Goal: Transaction & Acquisition: Purchase product/service

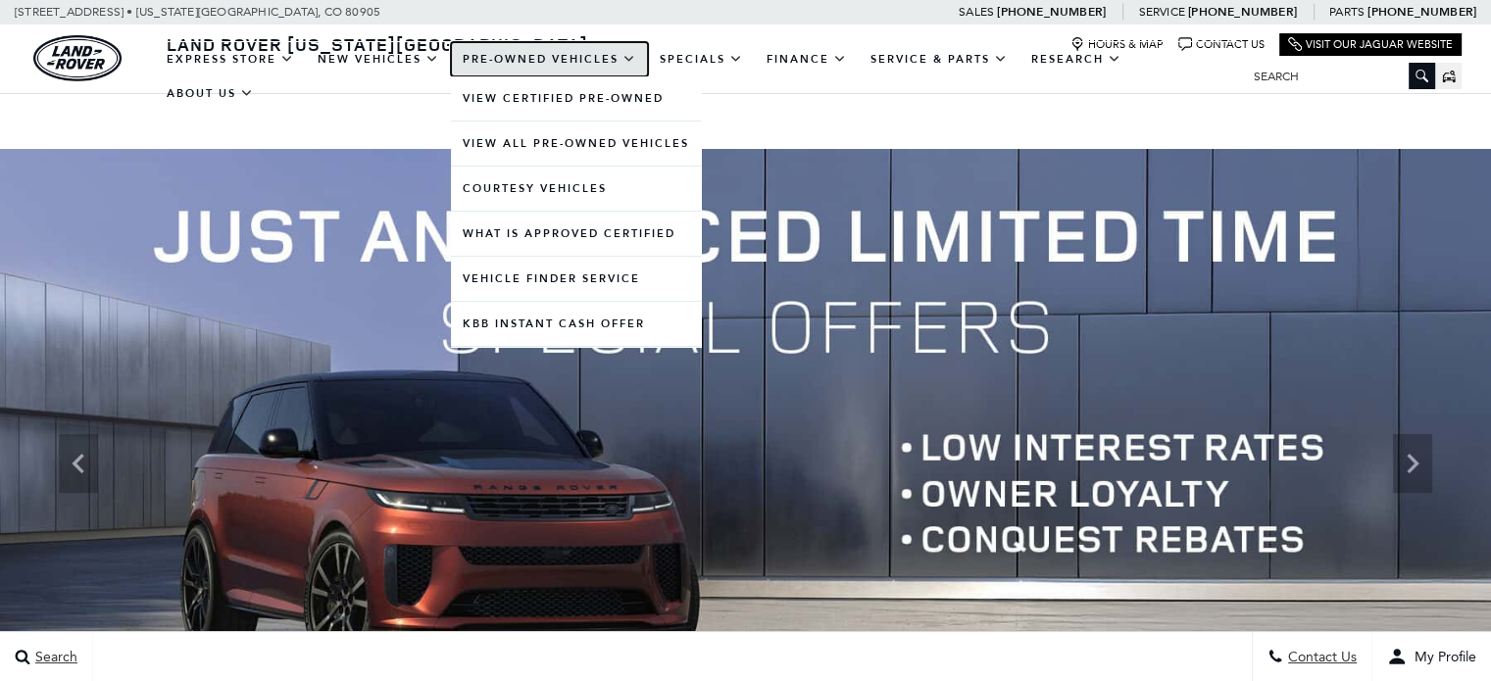
click at [575, 69] on link "Pre-Owned Vehicles" at bounding box center [549, 59] width 197 height 34
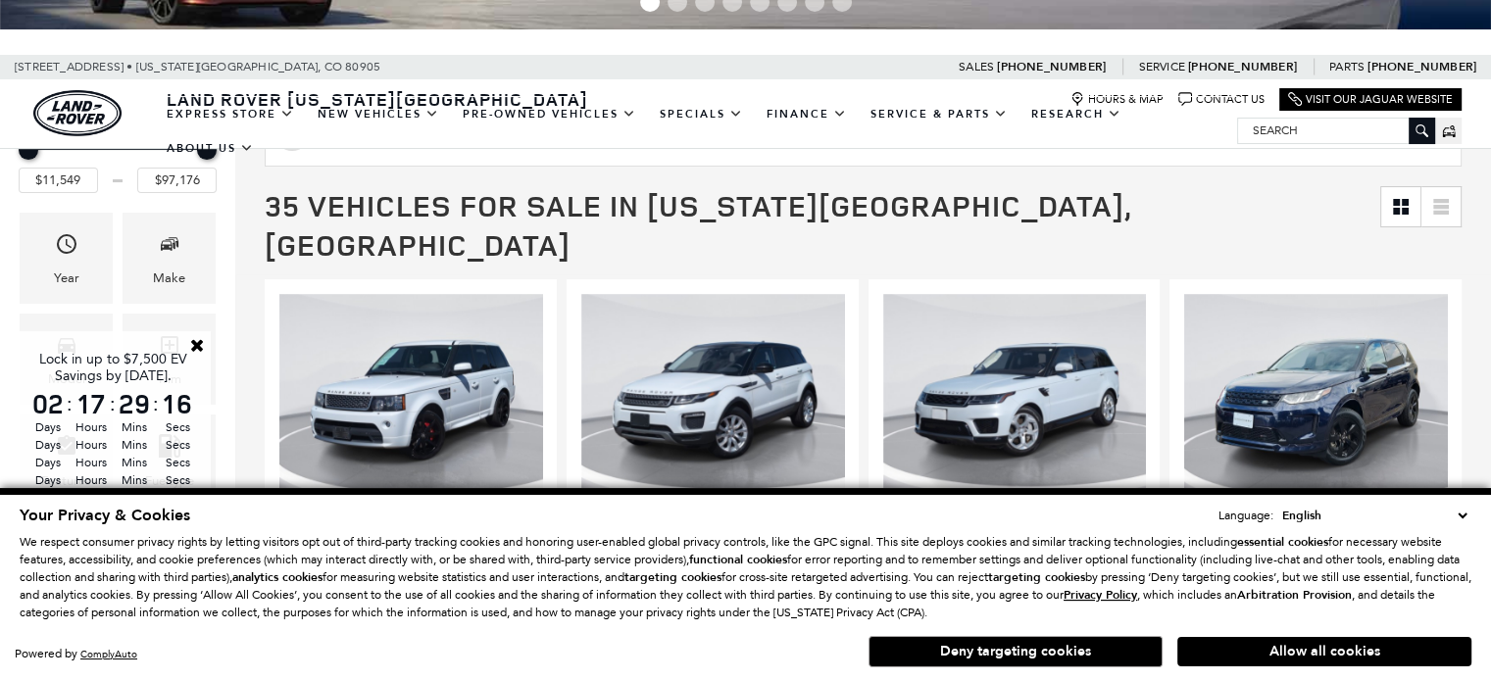
scroll to position [111, 0]
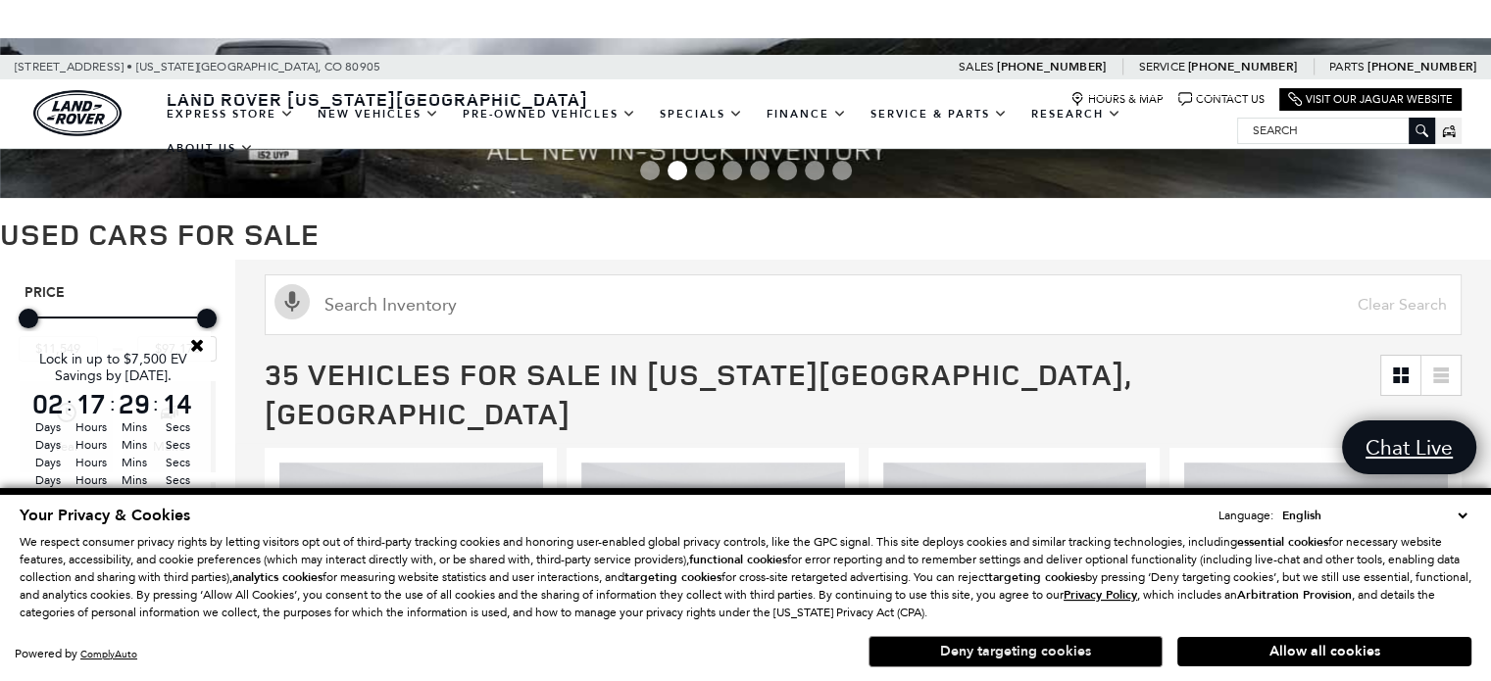
click at [1025, 654] on button "Deny targeting cookies" at bounding box center [1015, 651] width 294 height 31
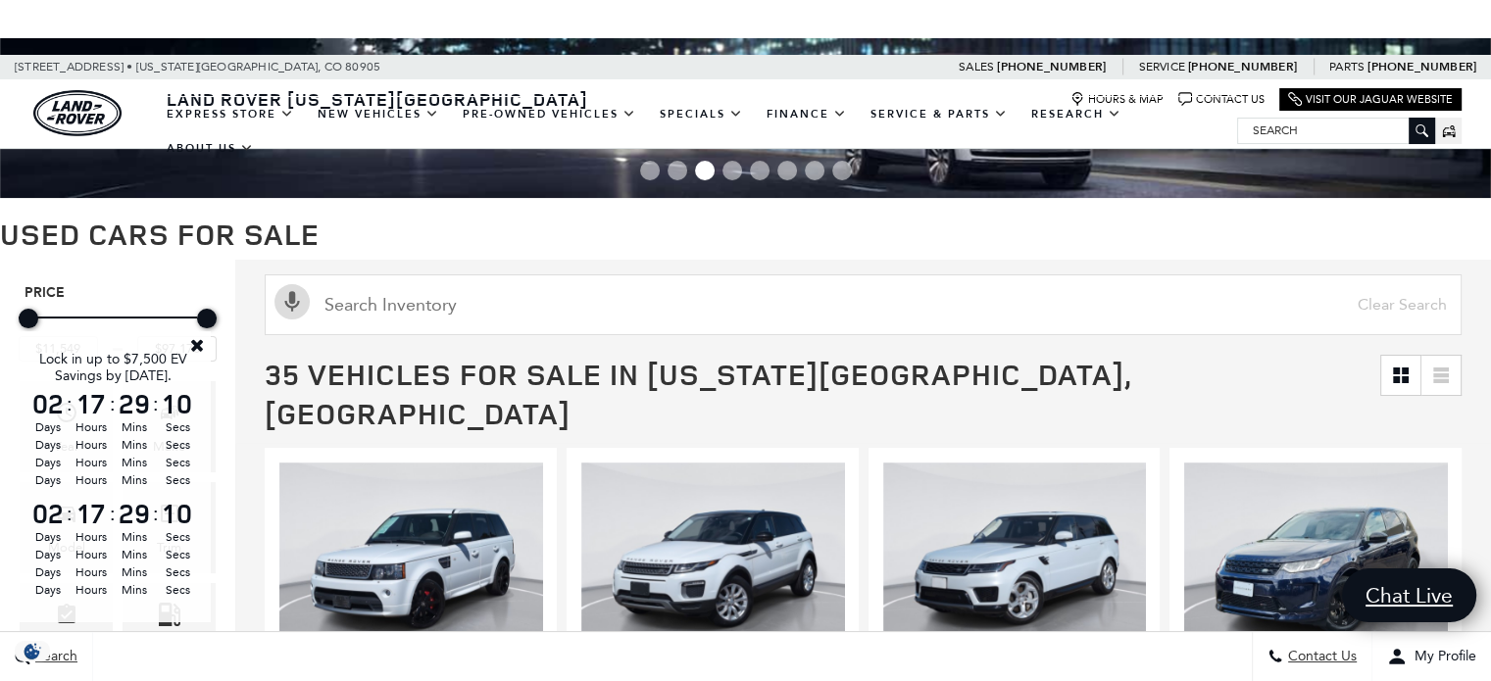
click at [196, 351] on link "Close" at bounding box center [197, 345] width 18 height 18
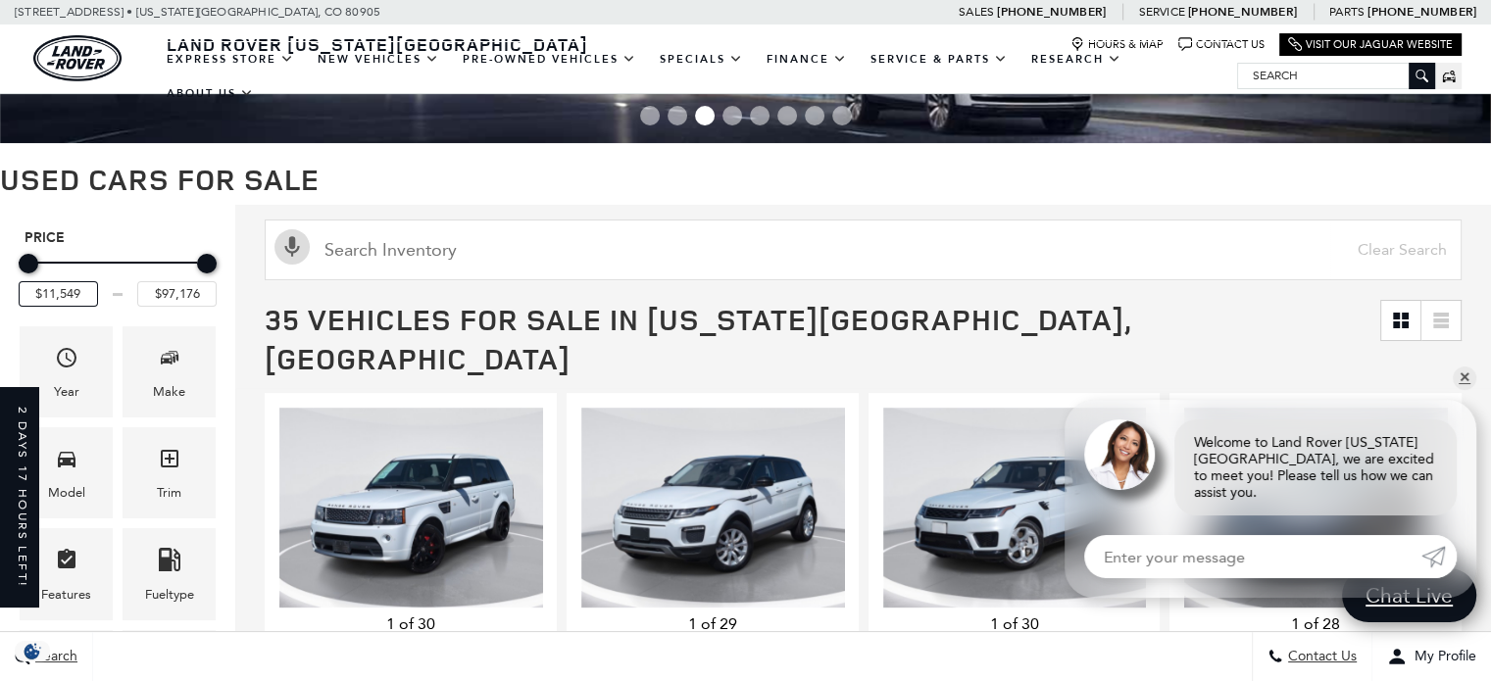
click at [47, 292] on input "$11,549" at bounding box center [58, 293] width 79 height 25
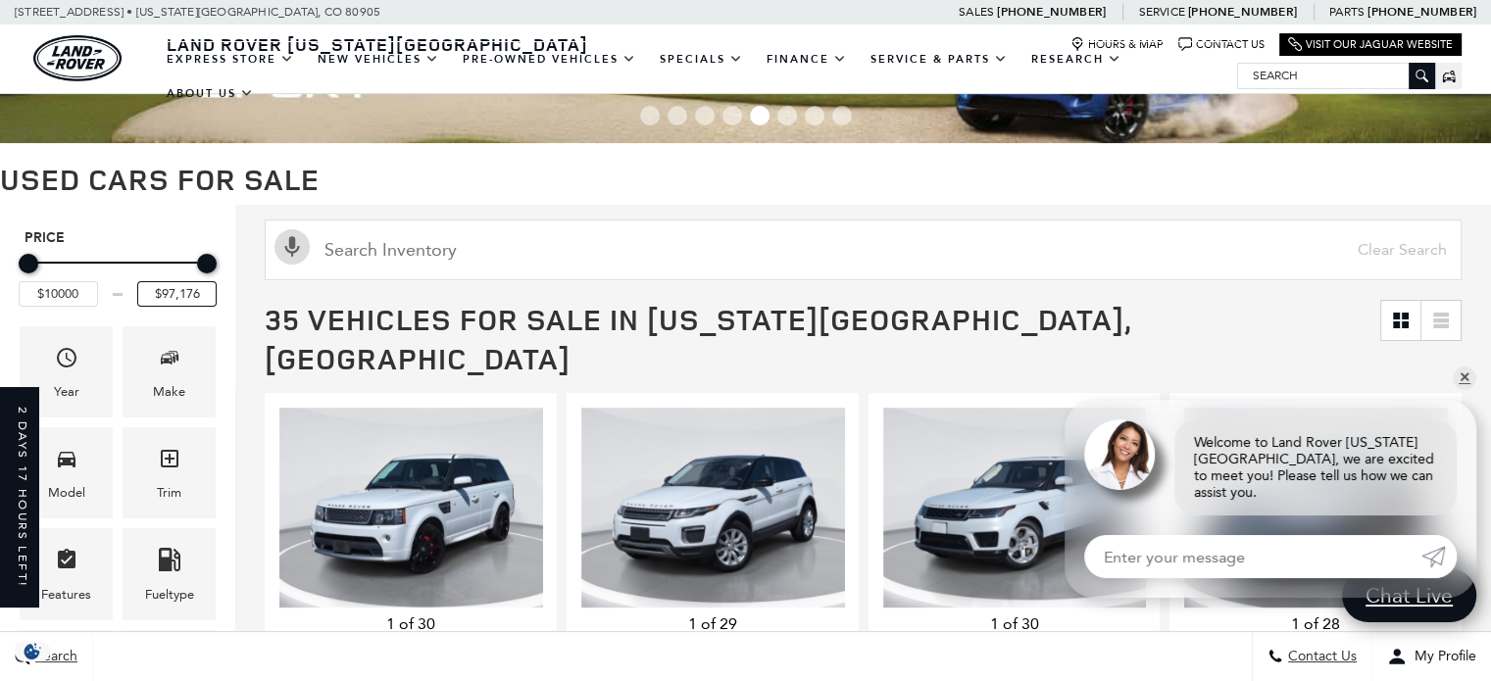
type input "$11,549"
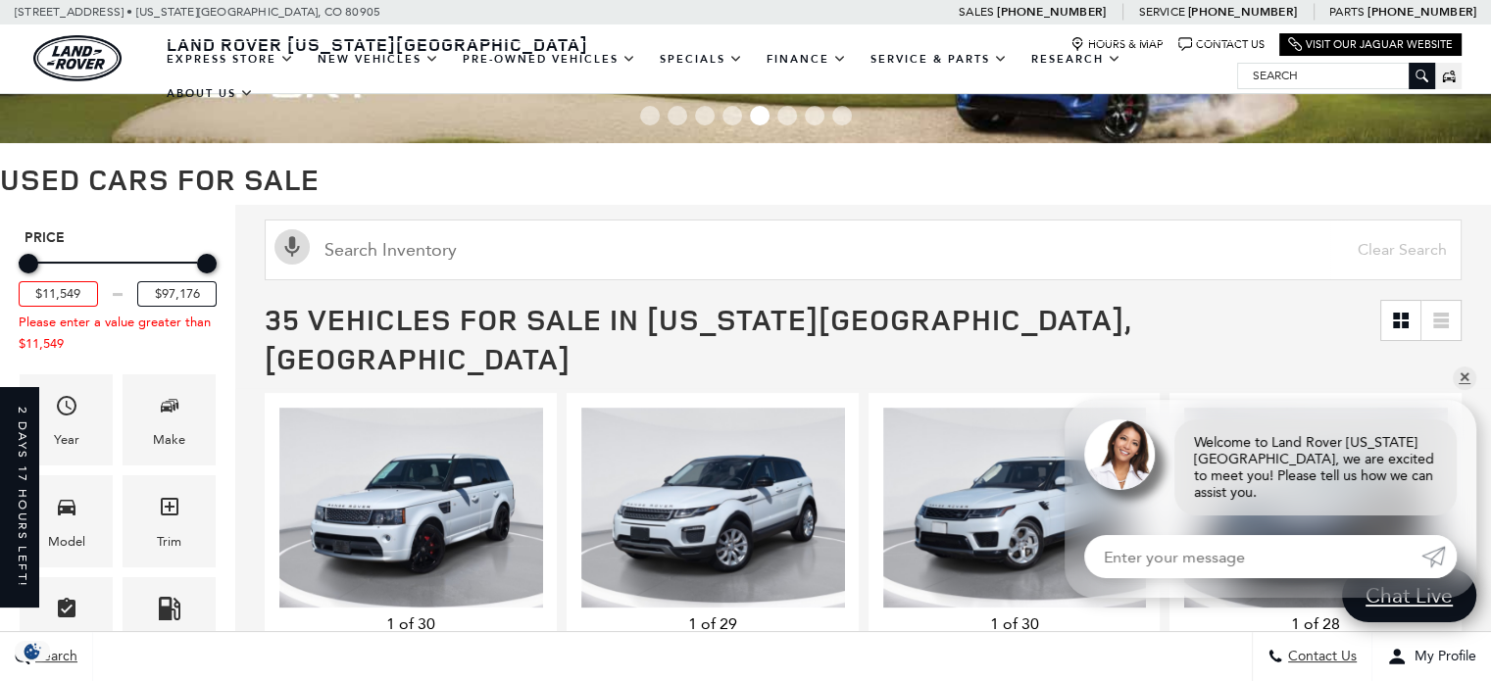
click at [175, 293] on input "$97,176" at bounding box center [176, 293] width 79 height 25
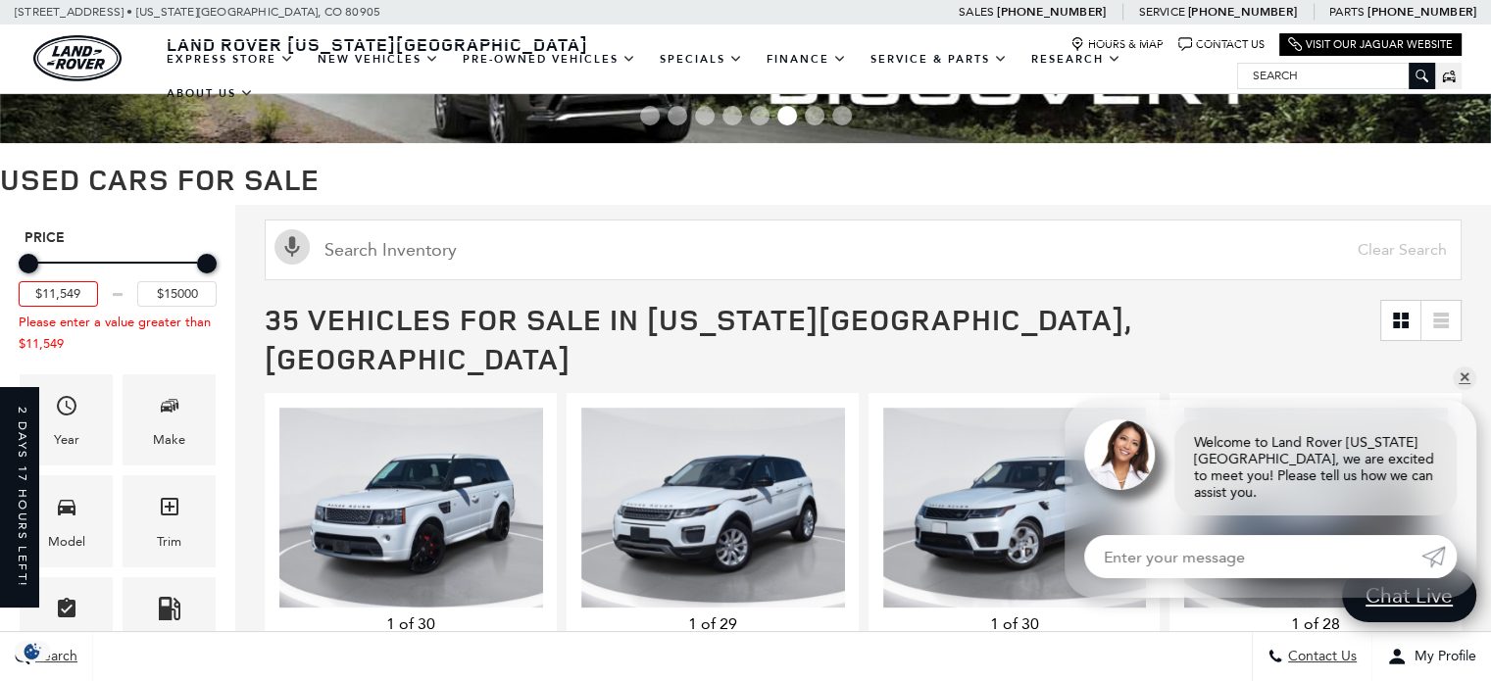
type input "$15,000"
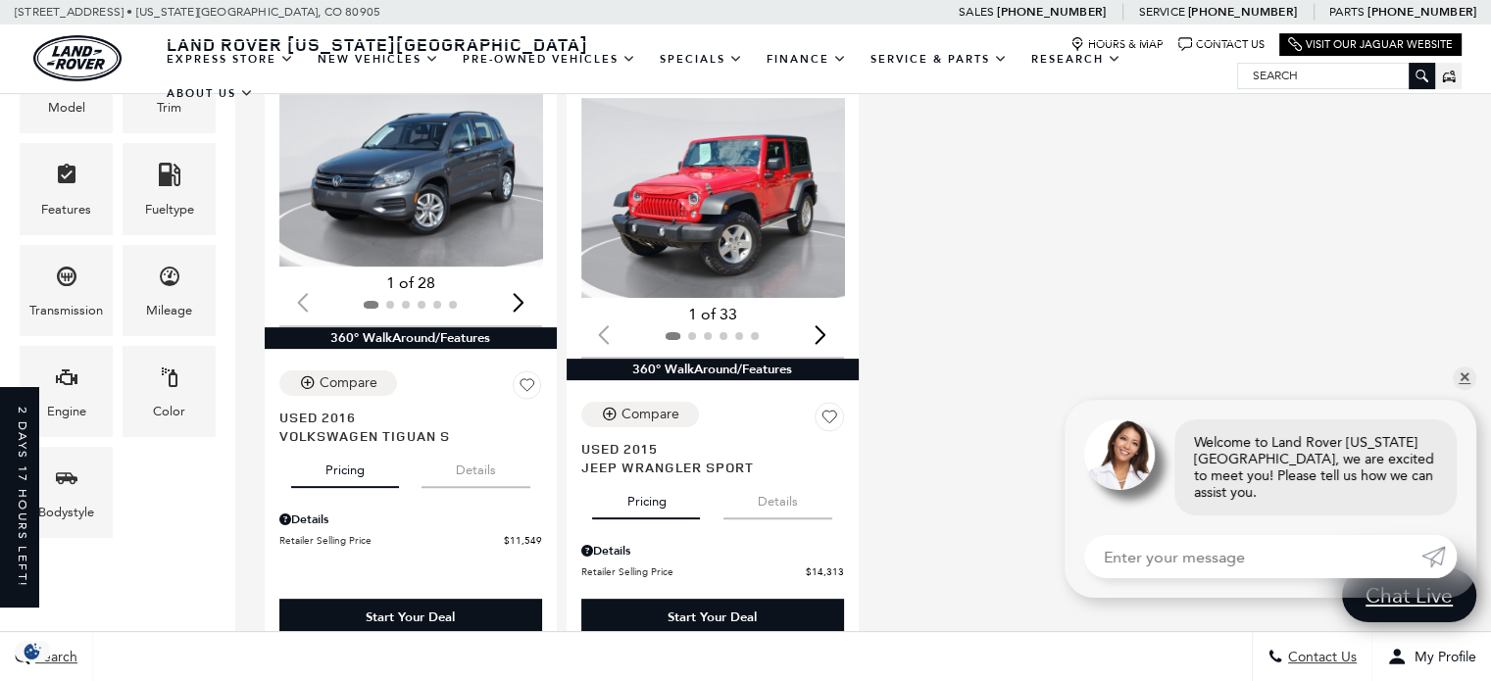
scroll to position [403, 0]
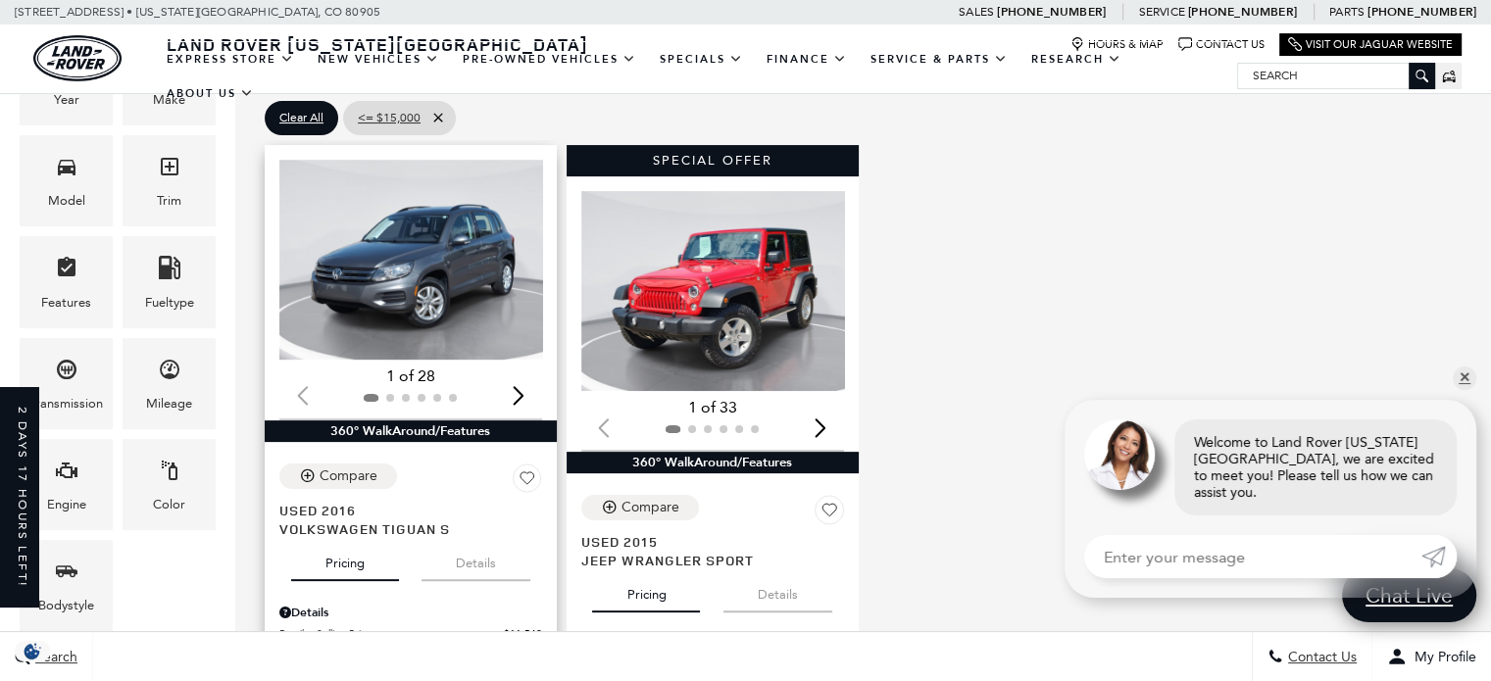
click at [519, 374] on div "Next slide" at bounding box center [519, 395] width 26 height 43
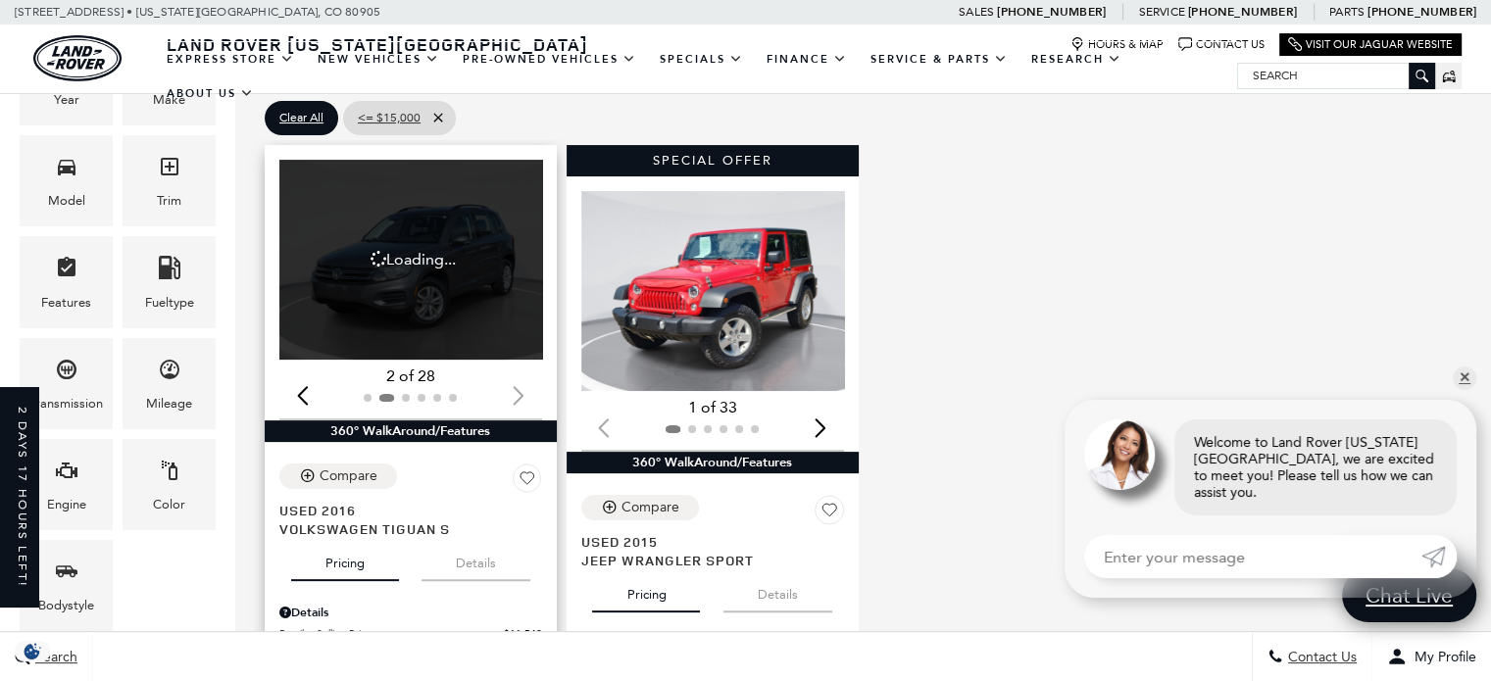
click at [519, 387] on div at bounding box center [410, 398] width 263 height 22
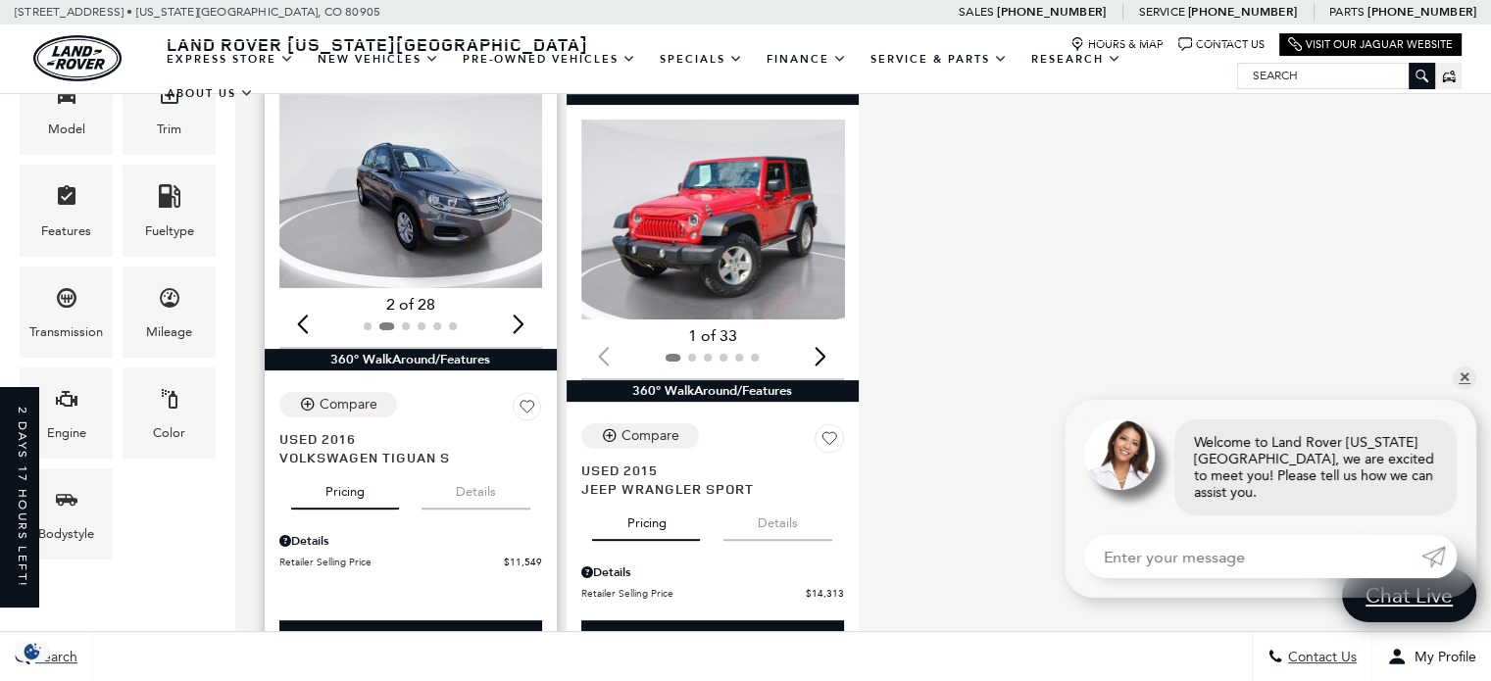
scroll to position [462, 0]
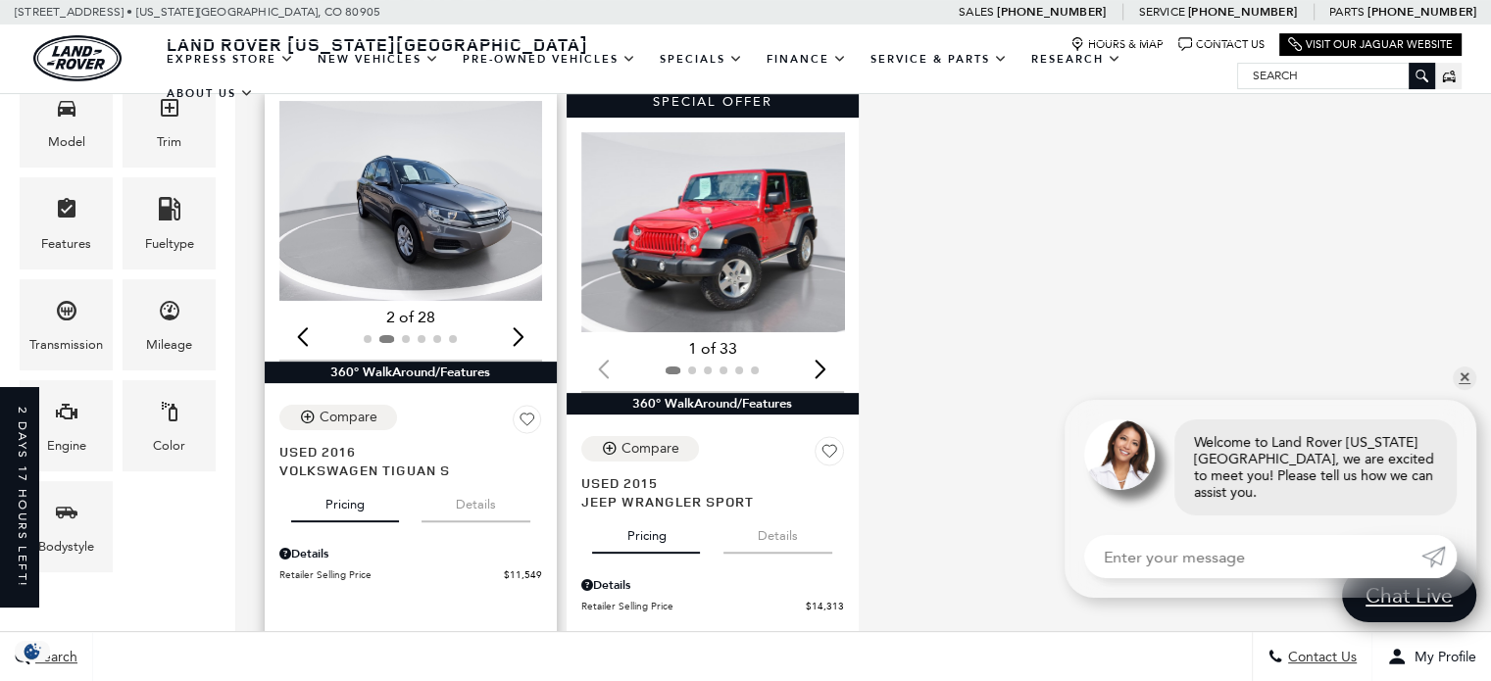
click at [486, 479] on button "Details" at bounding box center [475, 500] width 109 height 43
click at [518, 316] on div "Next slide" at bounding box center [519, 337] width 26 height 43
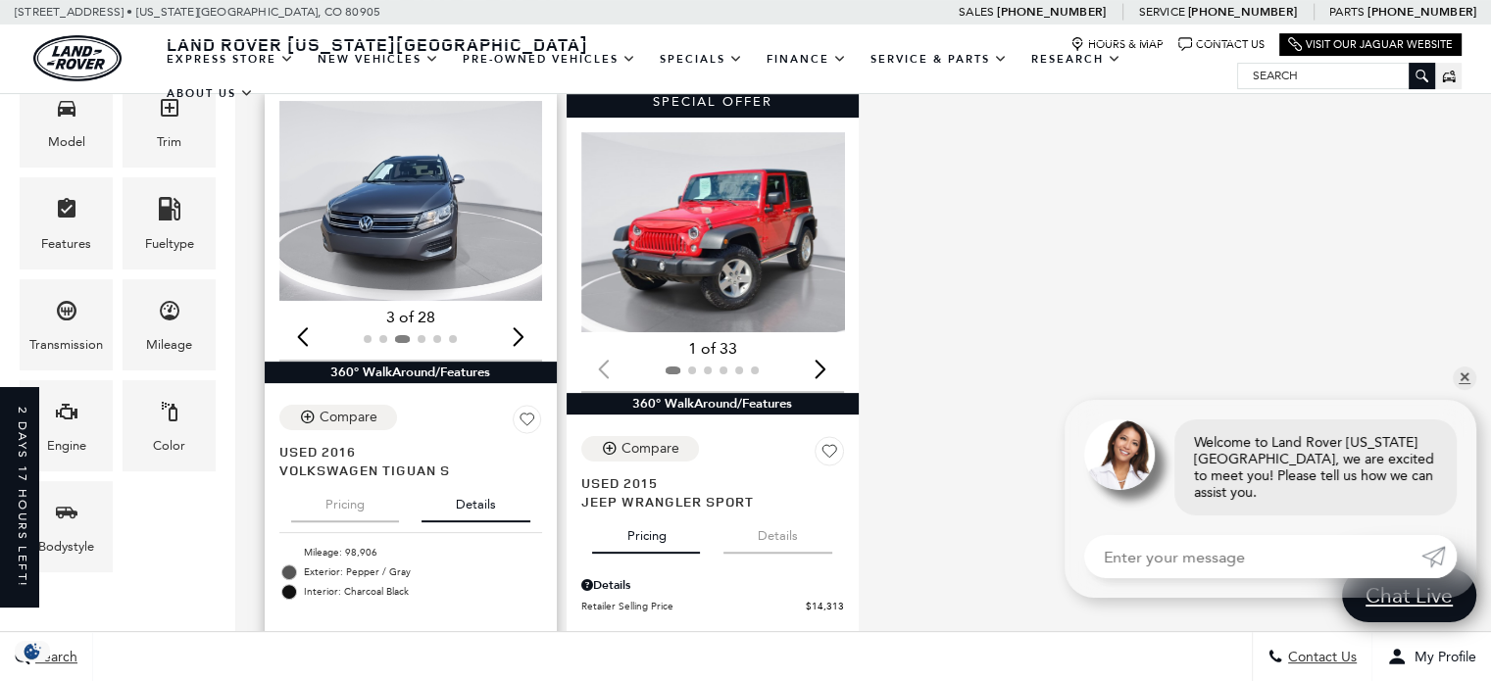
click at [518, 316] on div "Next slide" at bounding box center [519, 337] width 26 height 43
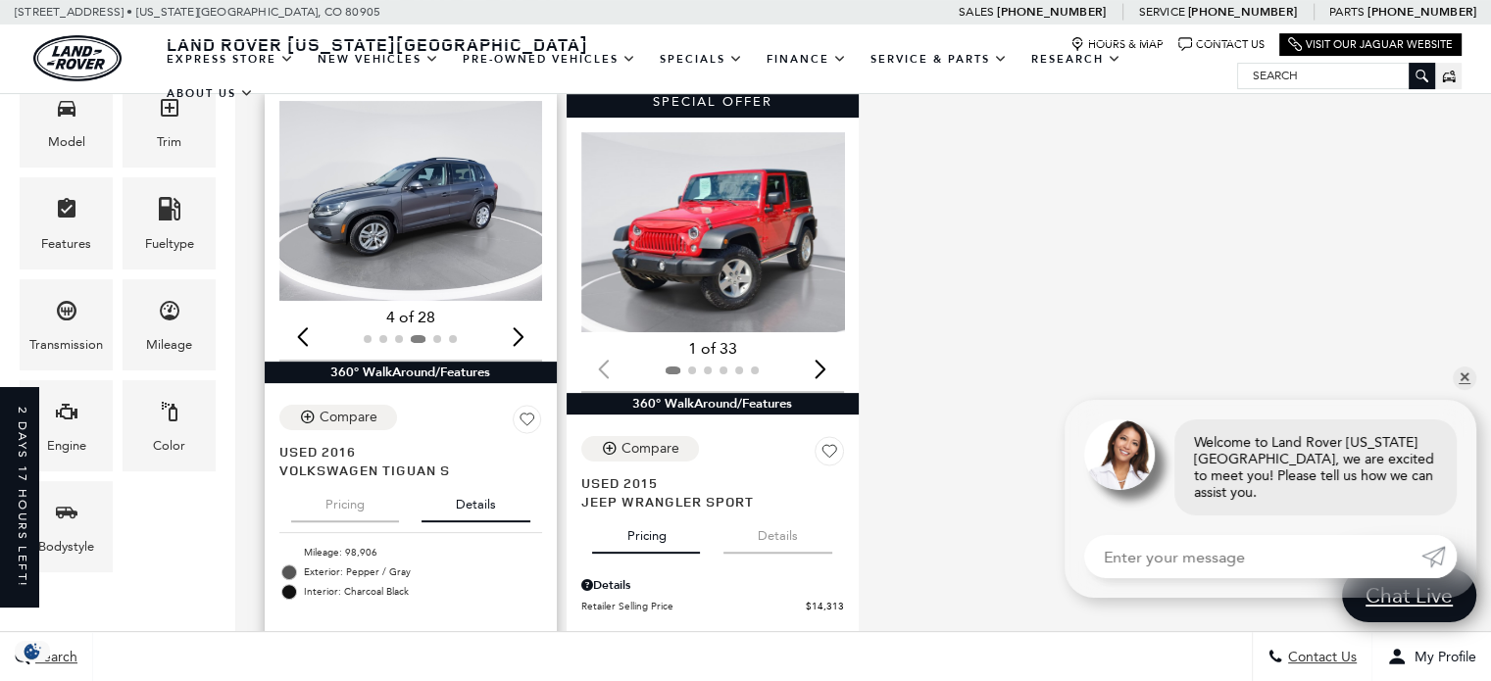
click at [518, 316] on div "Next slide" at bounding box center [519, 337] width 26 height 43
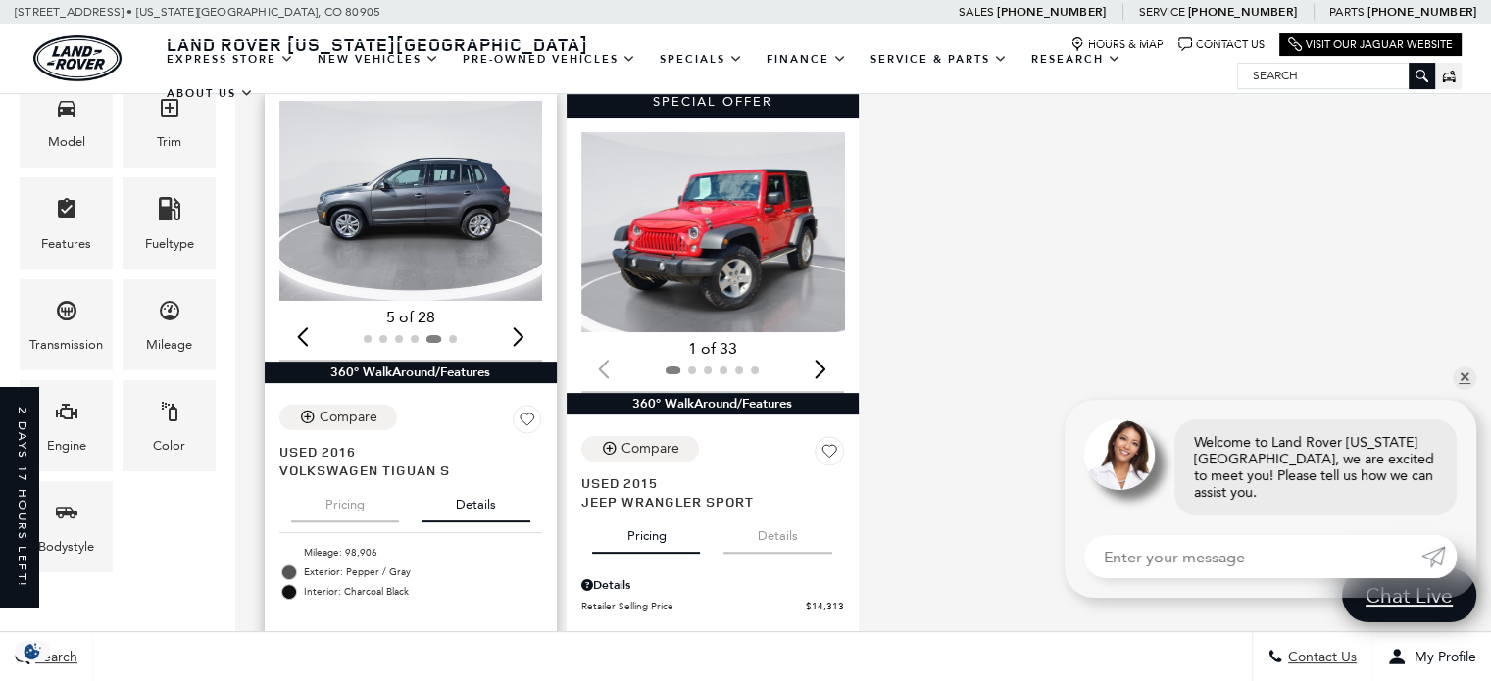
click at [518, 316] on div "Next slide" at bounding box center [519, 337] width 26 height 43
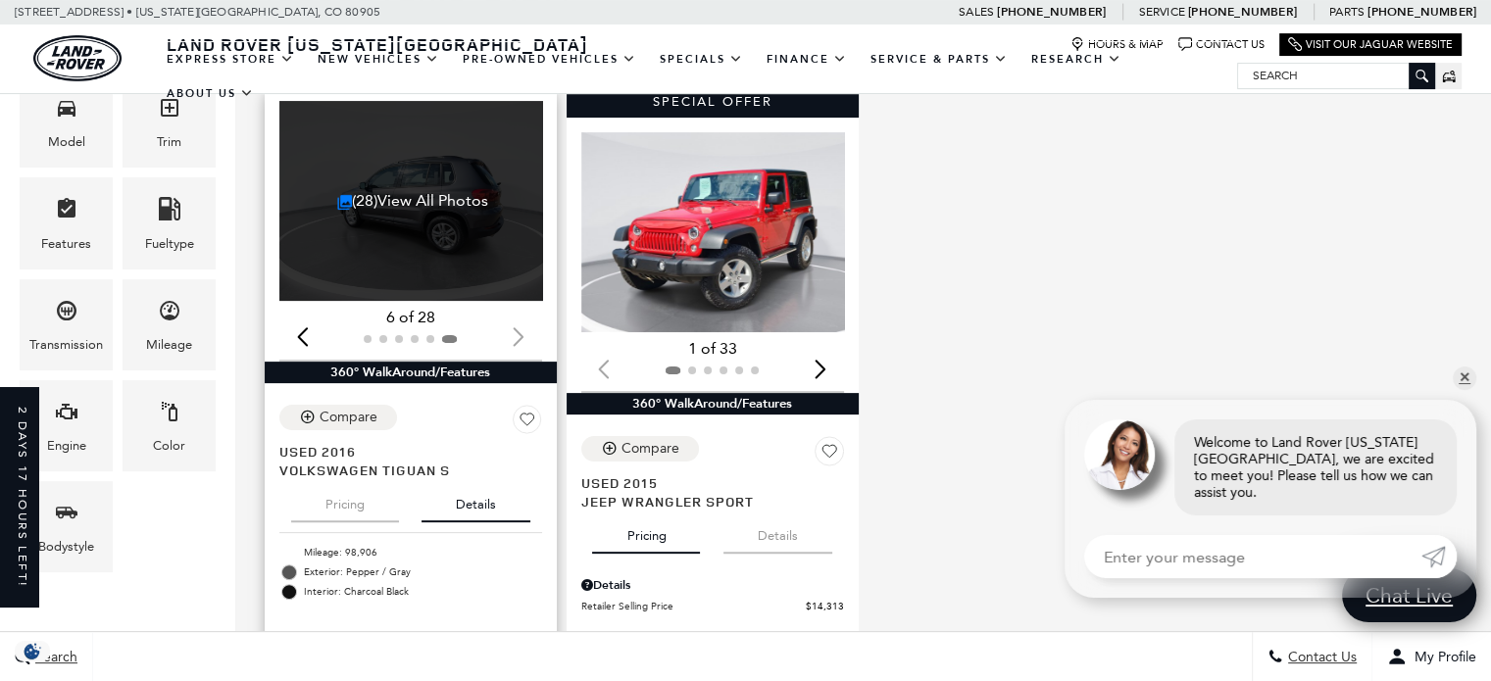
click at [350, 479] on button "Pricing" at bounding box center [345, 500] width 108 height 43
click at [412, 206] on div "(28) View All Photos" at bounding box center [412, 201] width 267 height 200
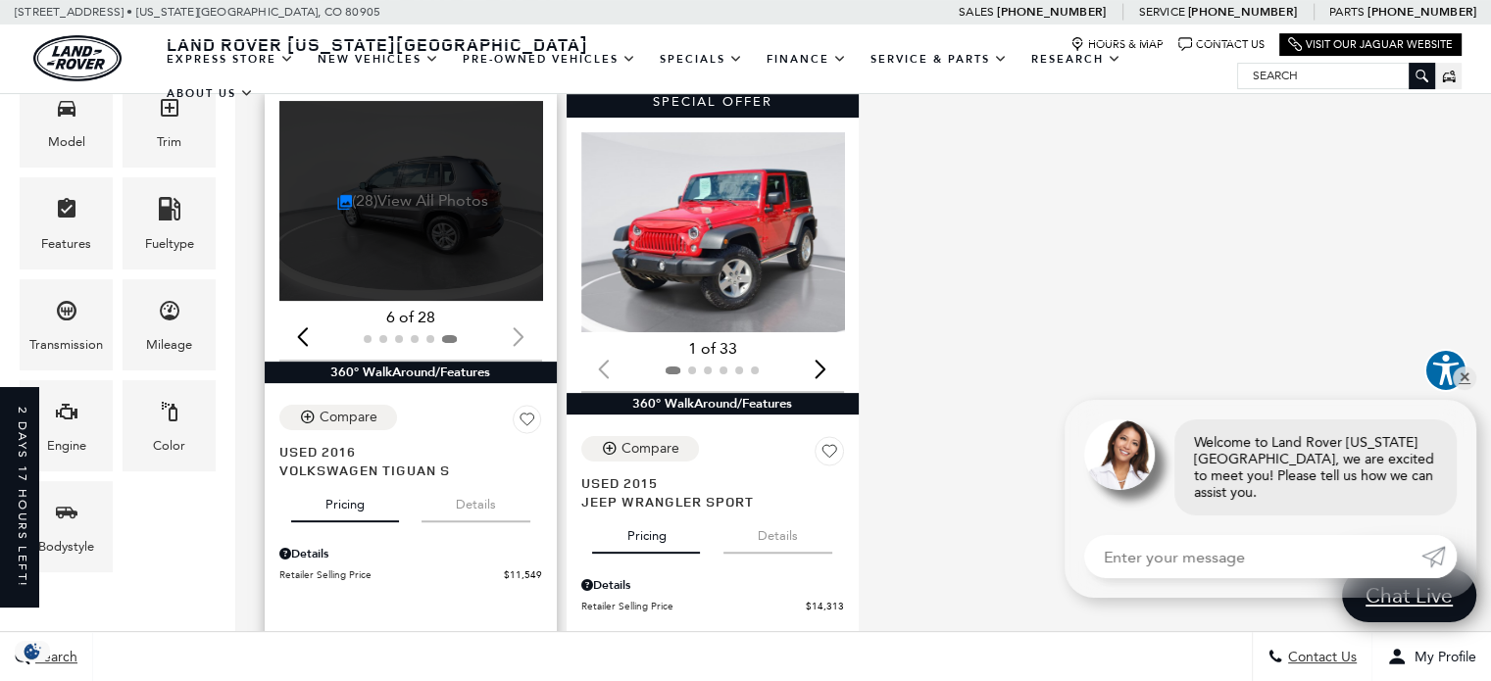
click at [403, 191] on link "(28) View All Photos" at bounding box center [413, 200] width 152 height 19
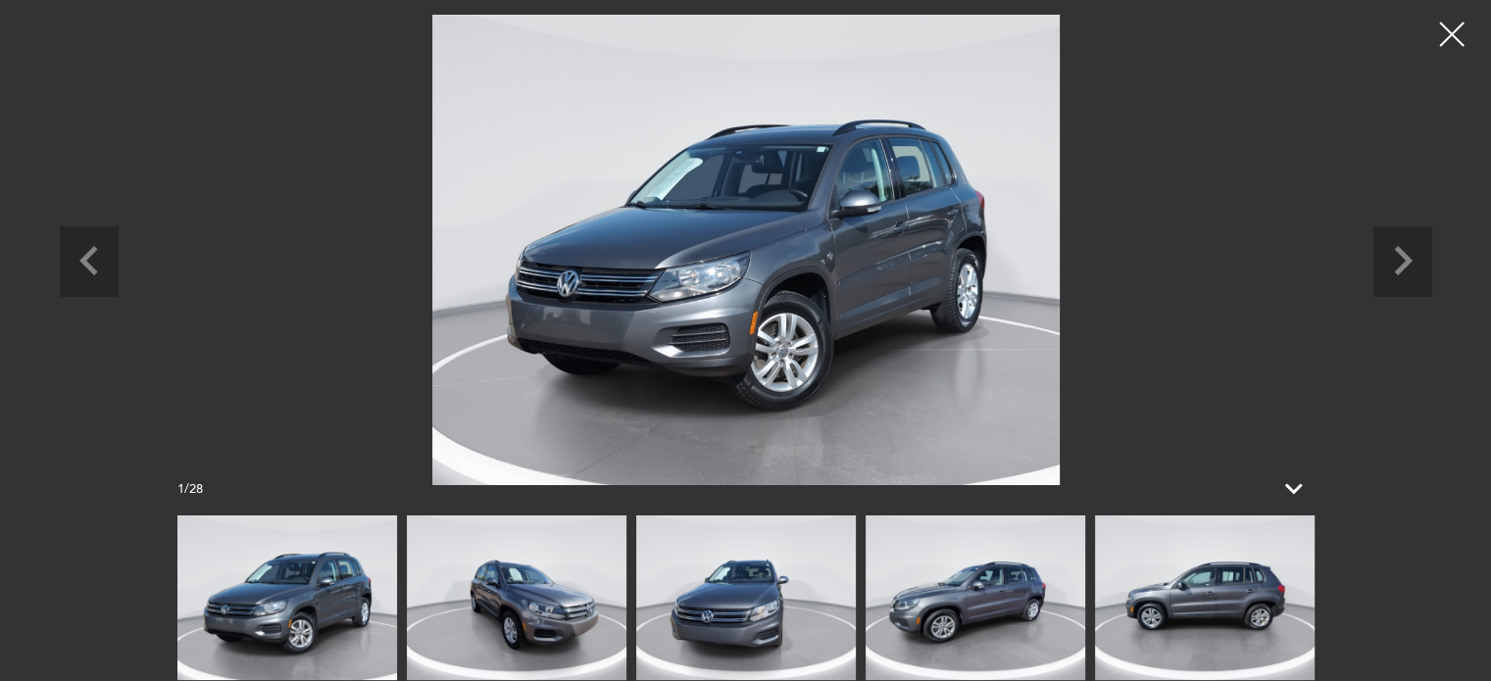
scroll to position [1133, 0]
click at [1262, 556] on img at bounding box center [1205, 598] width 220 height 165
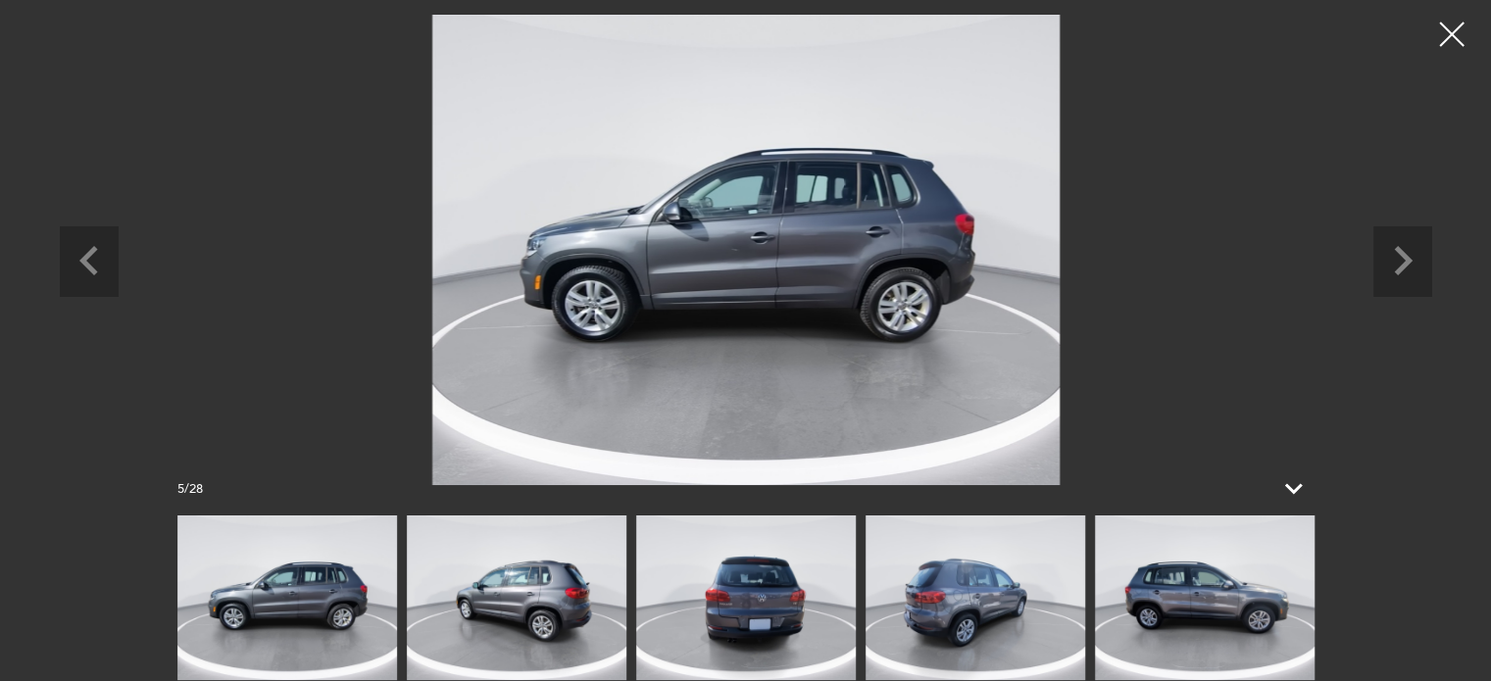
click at [1262, 556] on img at bounding box center [1205, 598] width 220 height 165
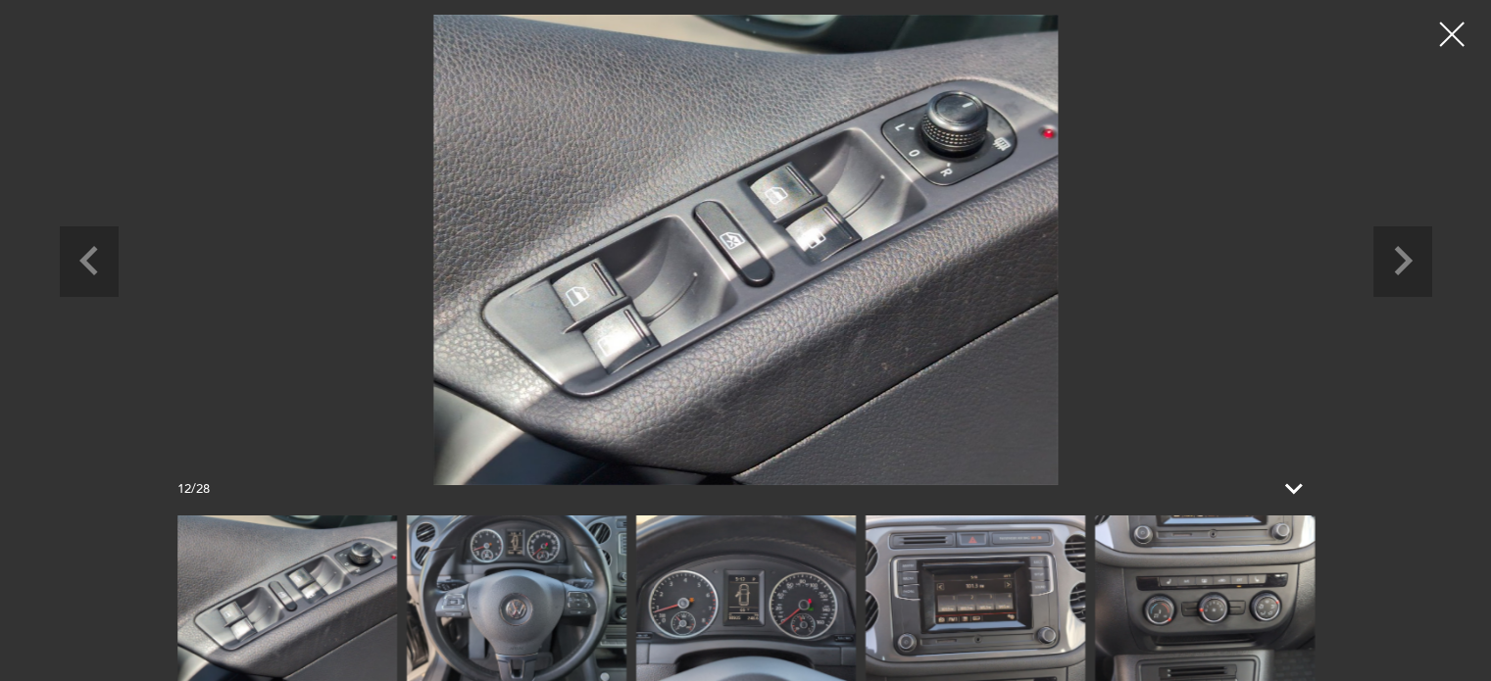
click at [316, 566] on img at bounding box center [287, 599] width 220 height 166
click at [266, 552] on img at bounding box center [287, 599] width 220 height 166
click at [487, 585] on img at bounding box center [517, 599] width 220 height 166
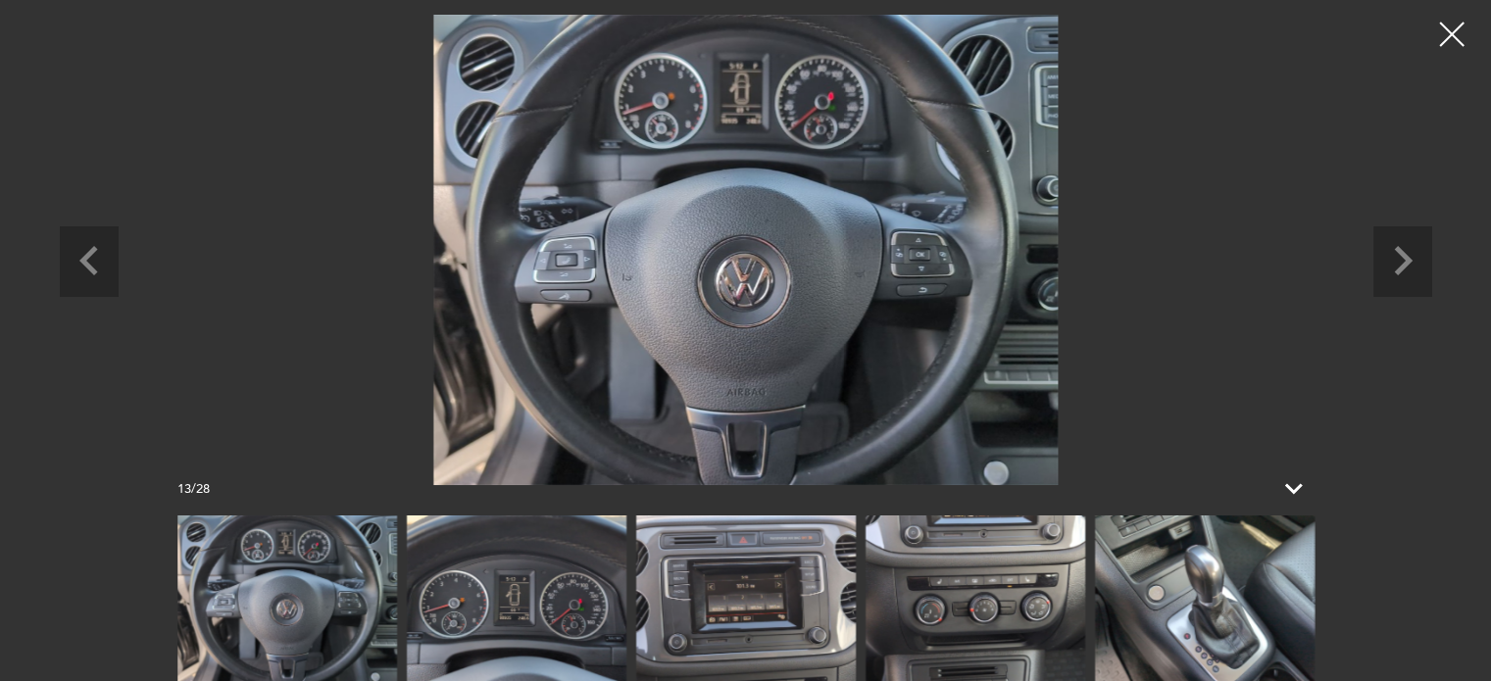
click at [751, 580] on img at bounding box center [746, 599] width 220 height 166
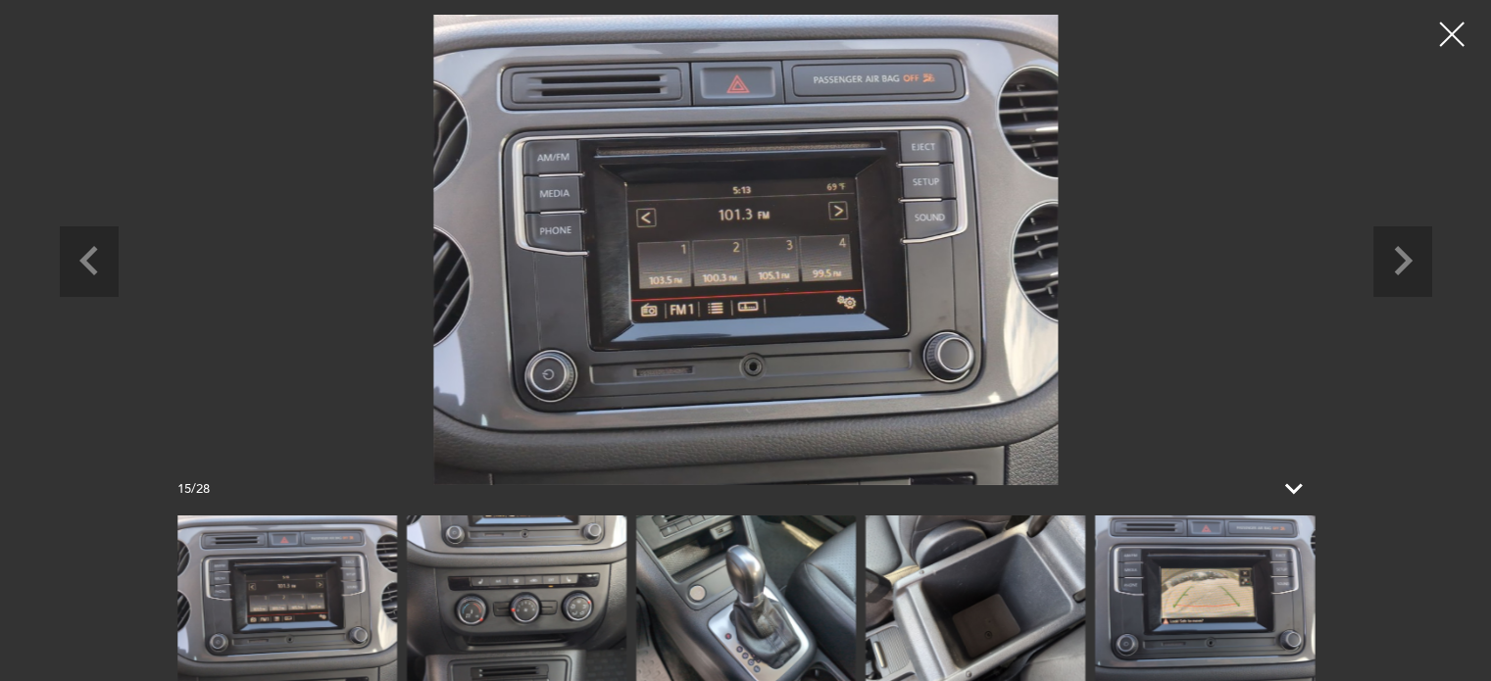
click at [751, 580] on img at bounding box center [746, 599] width 220 height 166
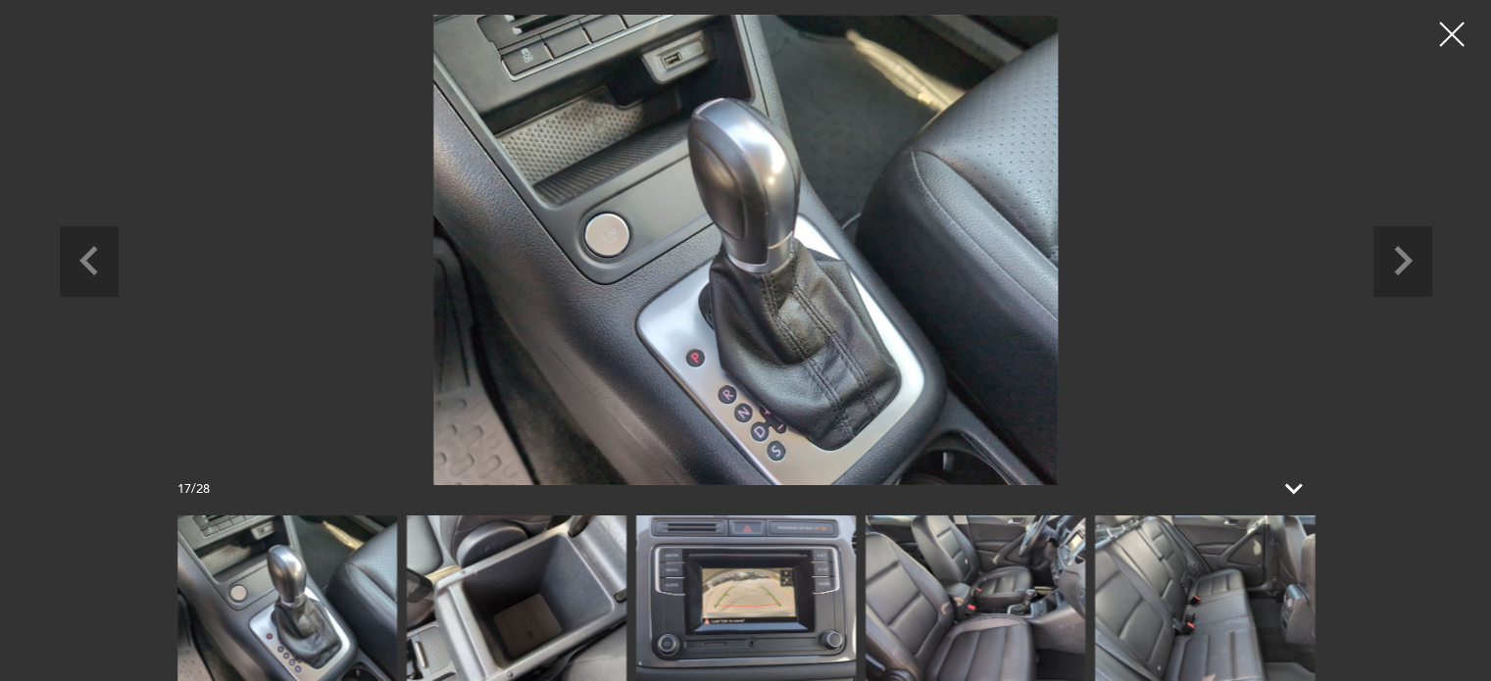
click at [751, 580] on img at bounding box center [746, 599] width 220 height 166
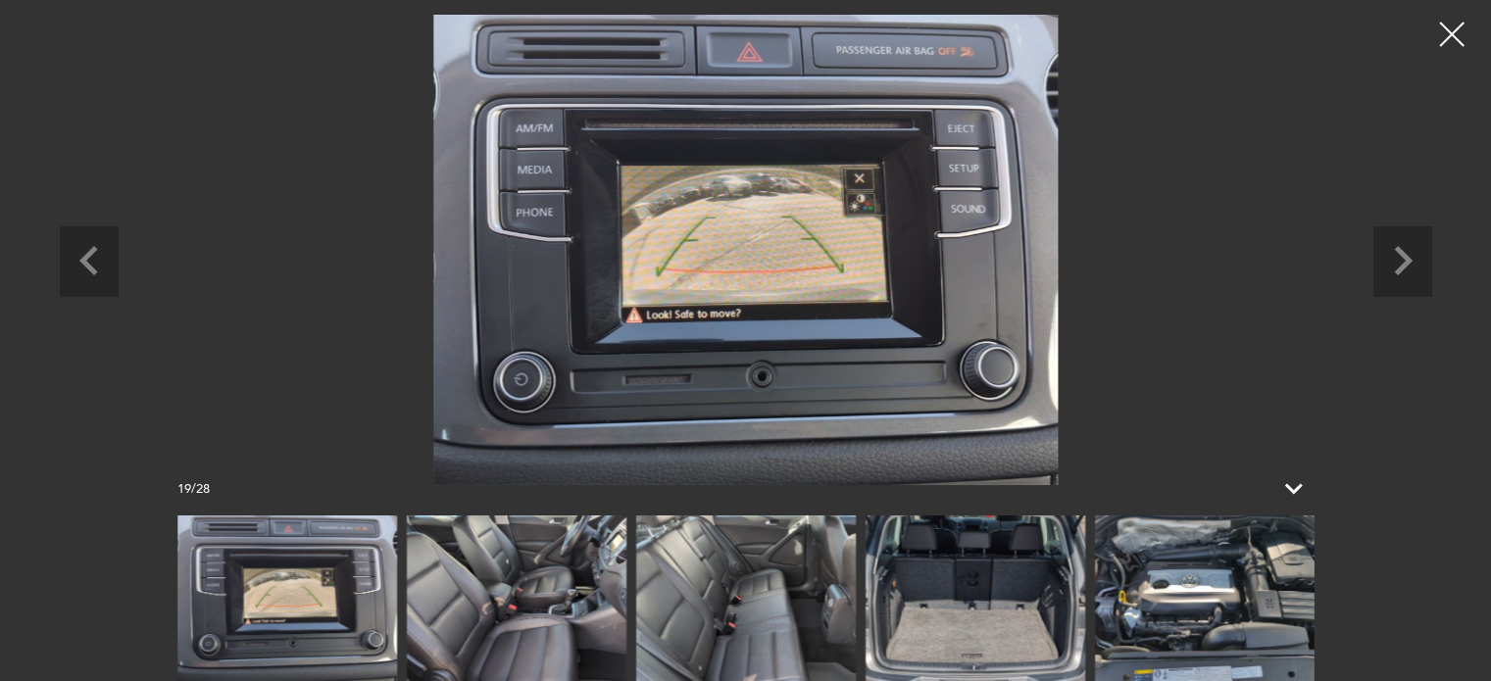
click at [521, 577] on img at bounding box center [517, 599] width 220 height 166
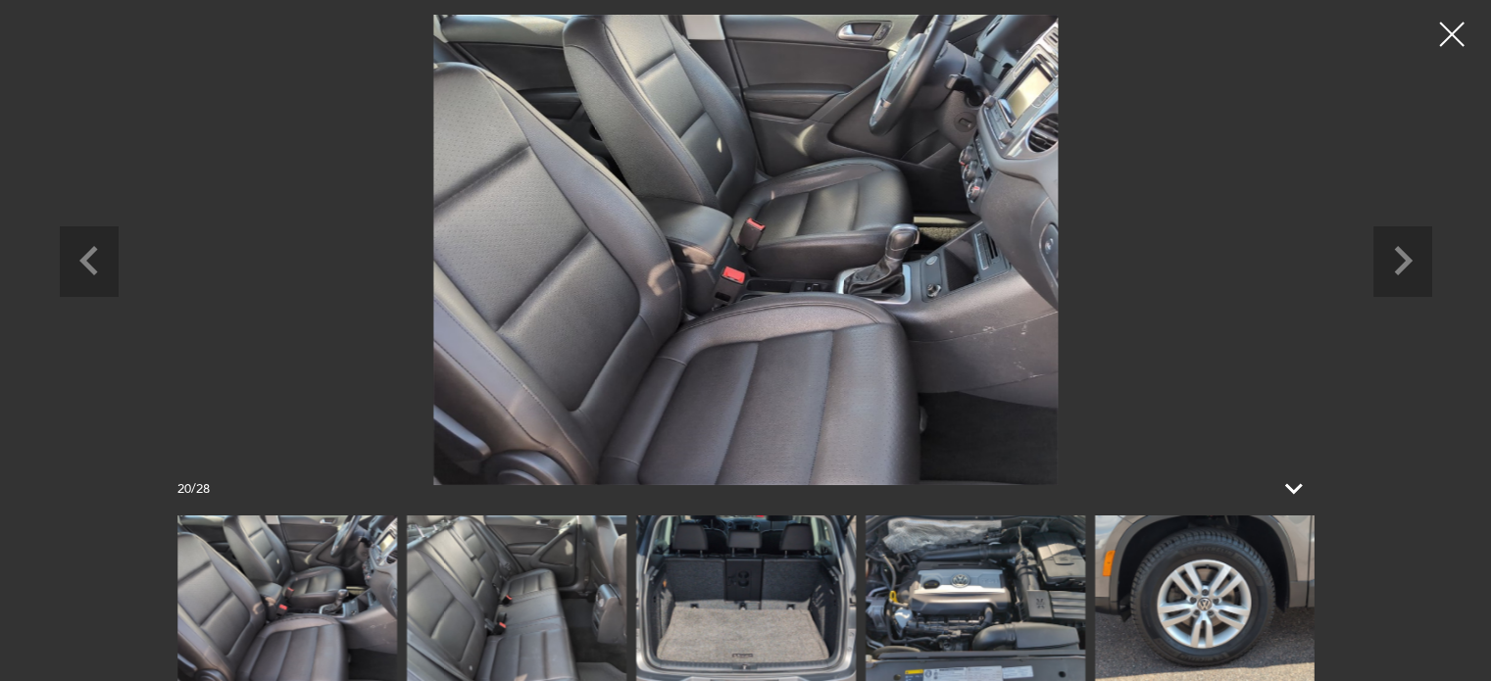
click at [937, 605] on img at bounding box center [975, 599] width 220 height 166
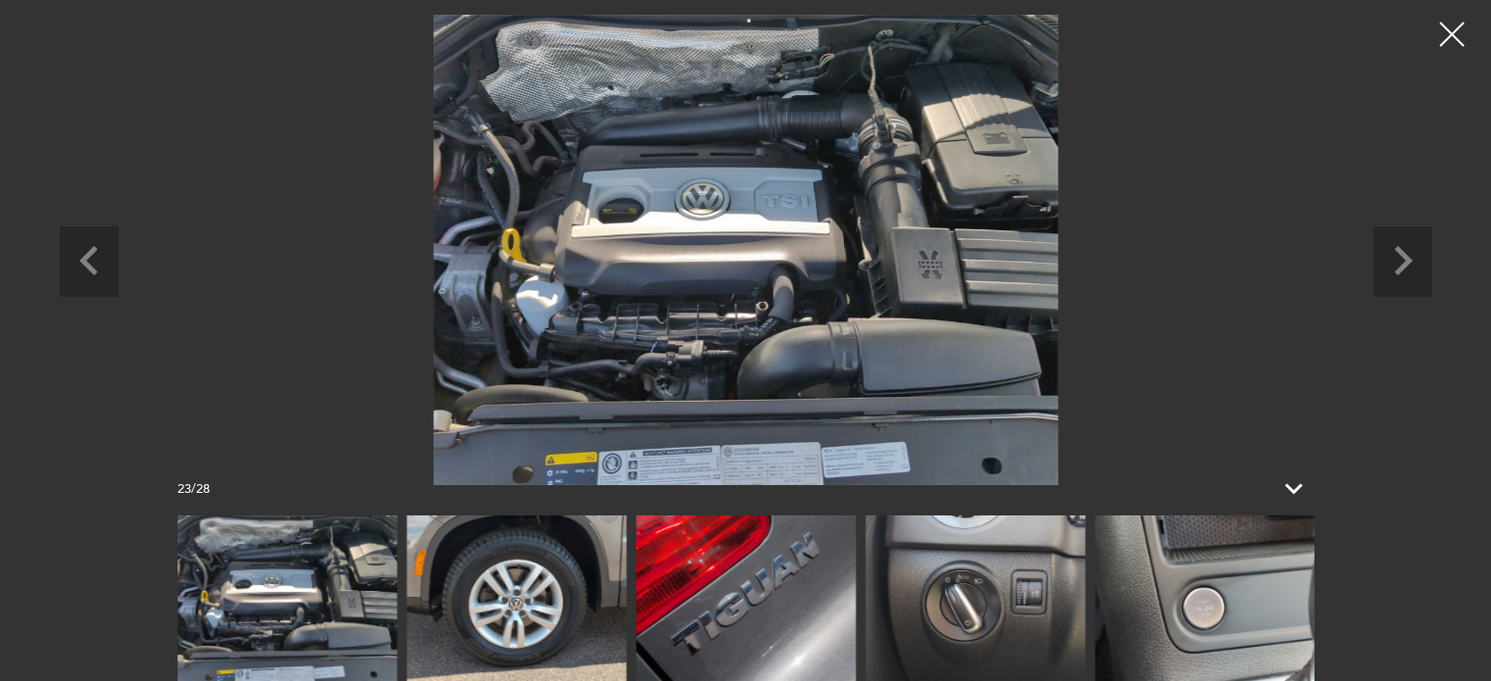
click at [780, 582] on img at bounding box center [746, 599] width 220 height 166
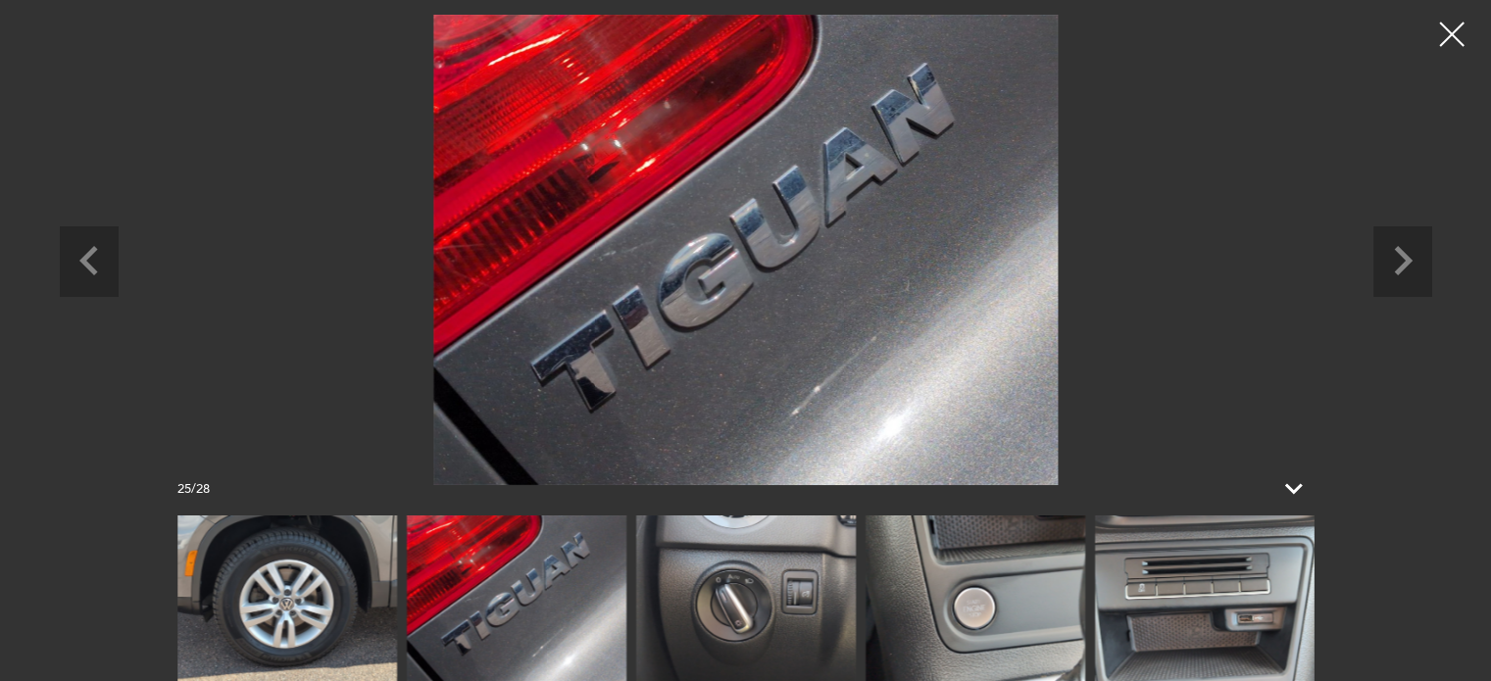
click at [917, 585] on img at bounding box center [975, 599] width 220 height 166
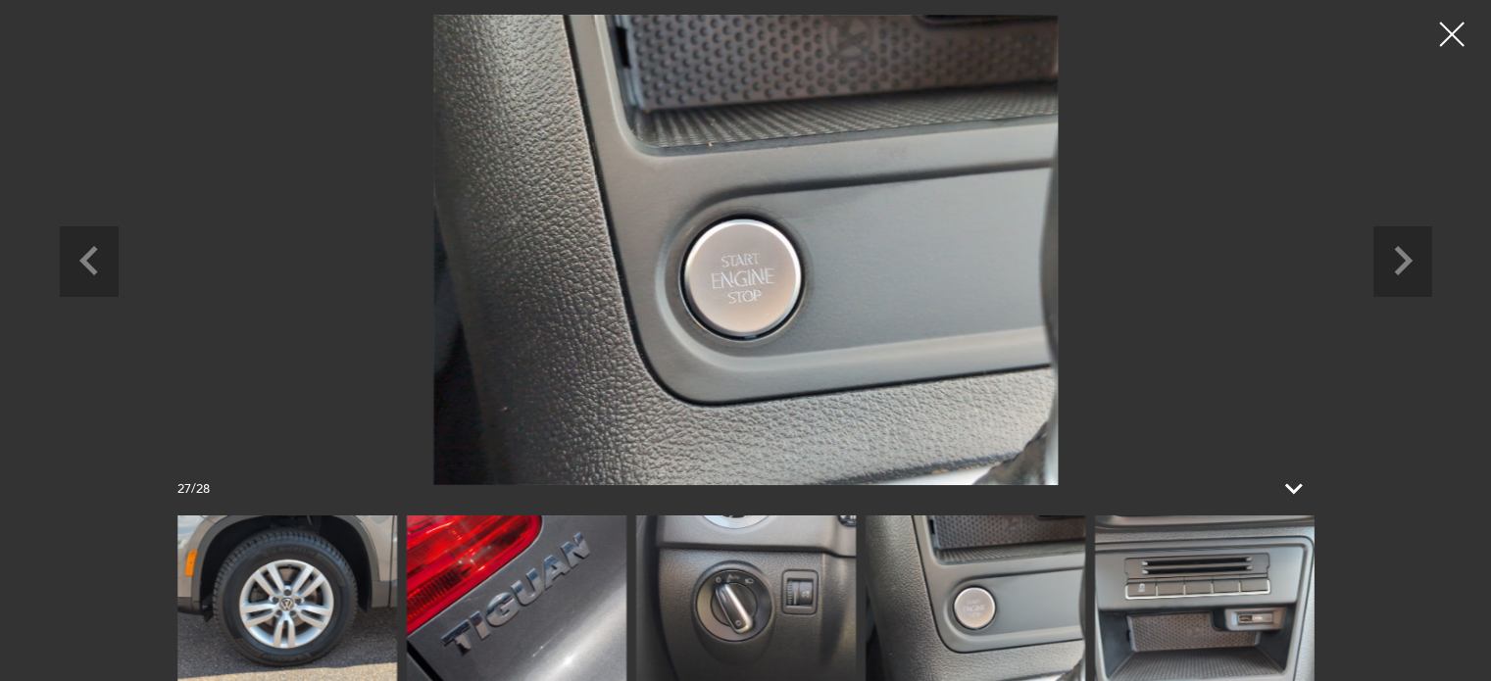
click at [1124, 599] on img at bounding box center [1205, 599] width 220 height 166
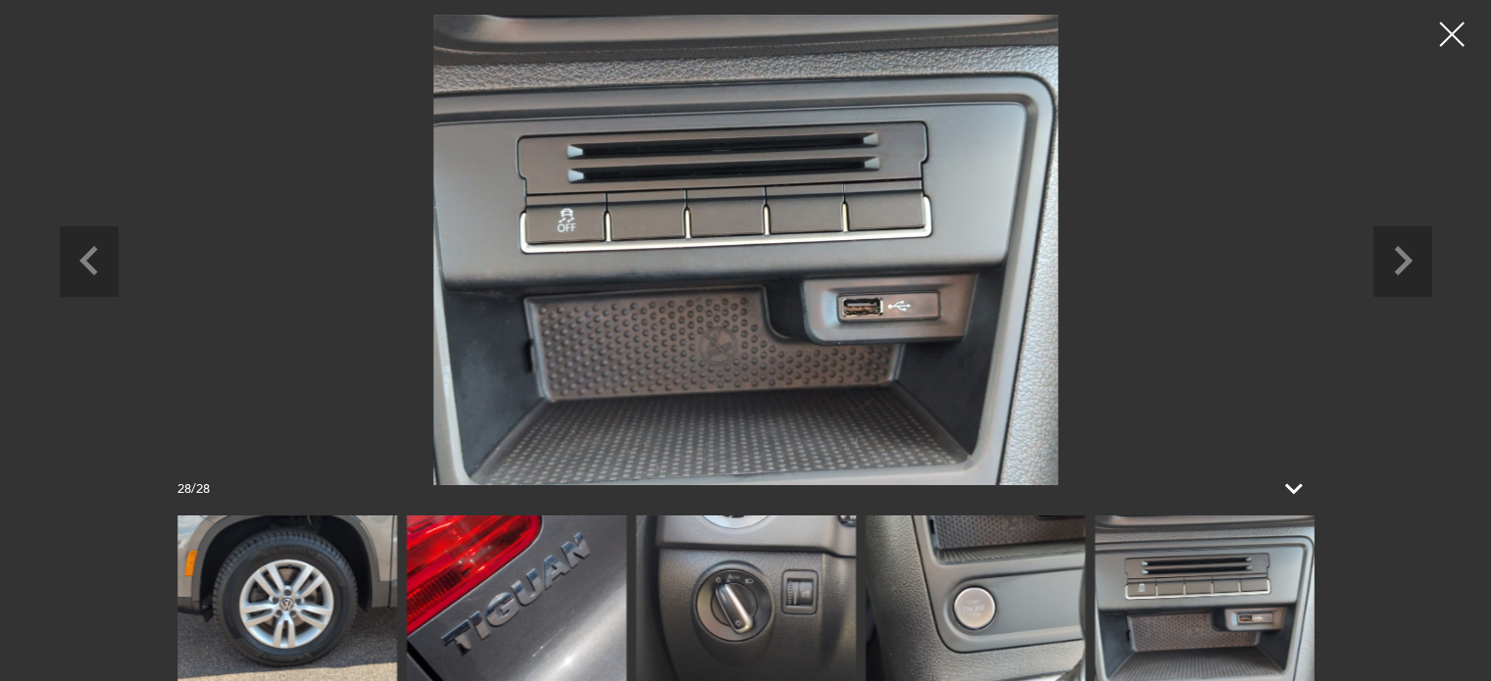
click at [1443, 38] on div at bounding box center [1452, 35] width 52 height 52
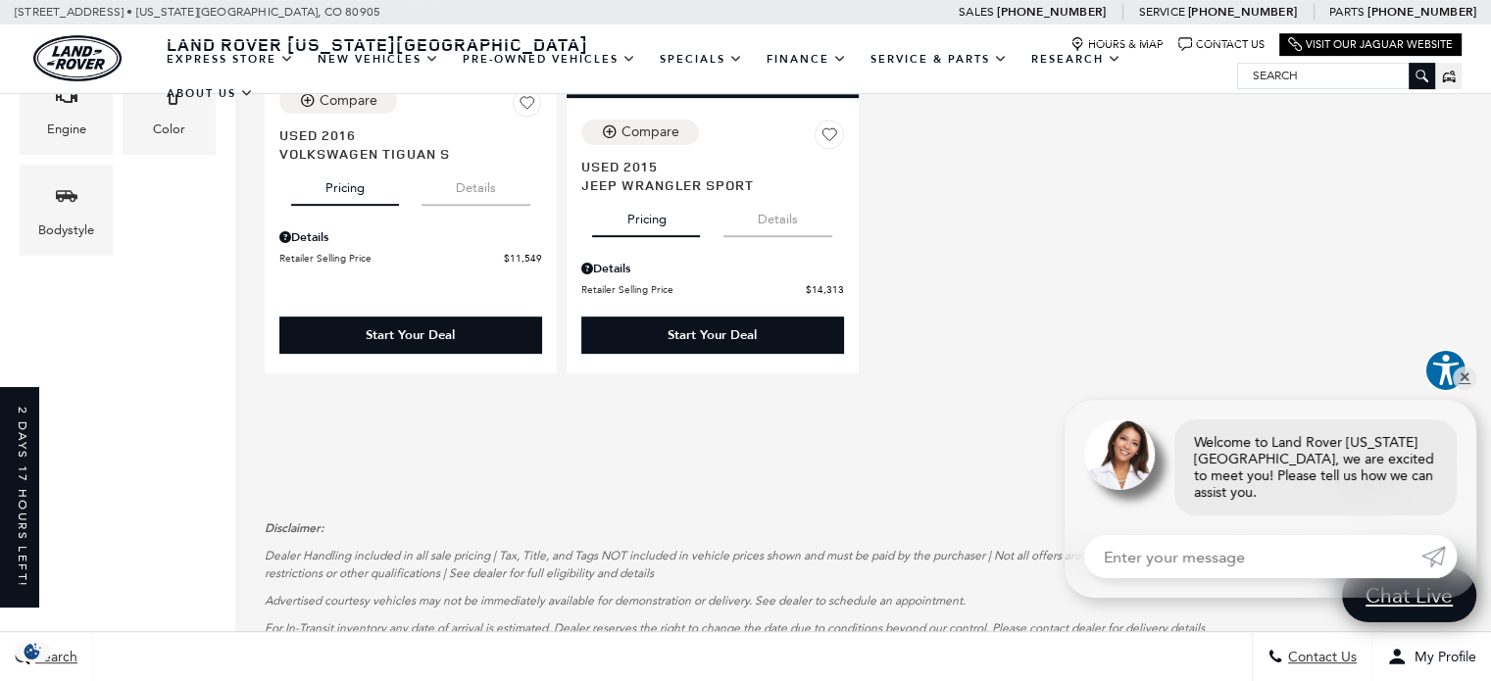
scroll to position [755, 0]
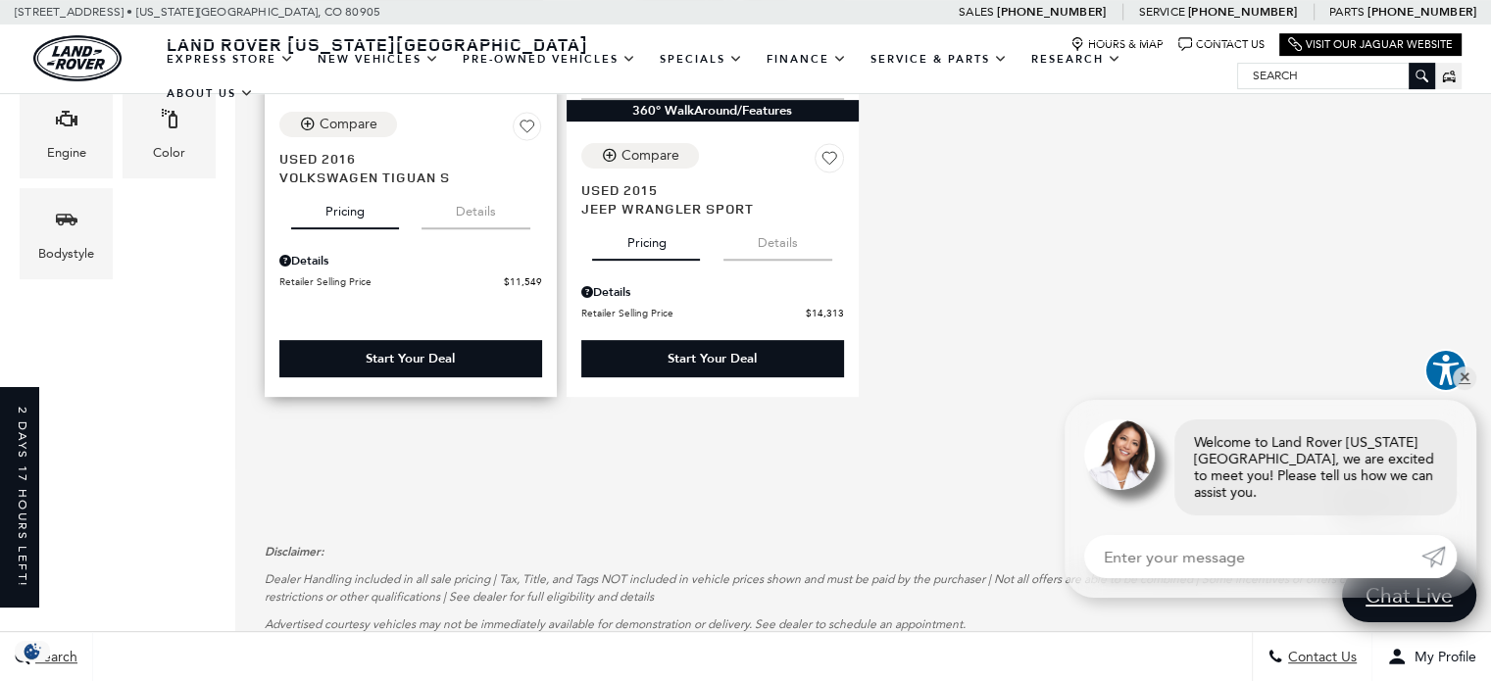
click at [443, 340] on div "Start Your Deal" at bounding box center [410, 358] width 263 height 37
